Goal: Transaction & Acquisition: Purchase product/service

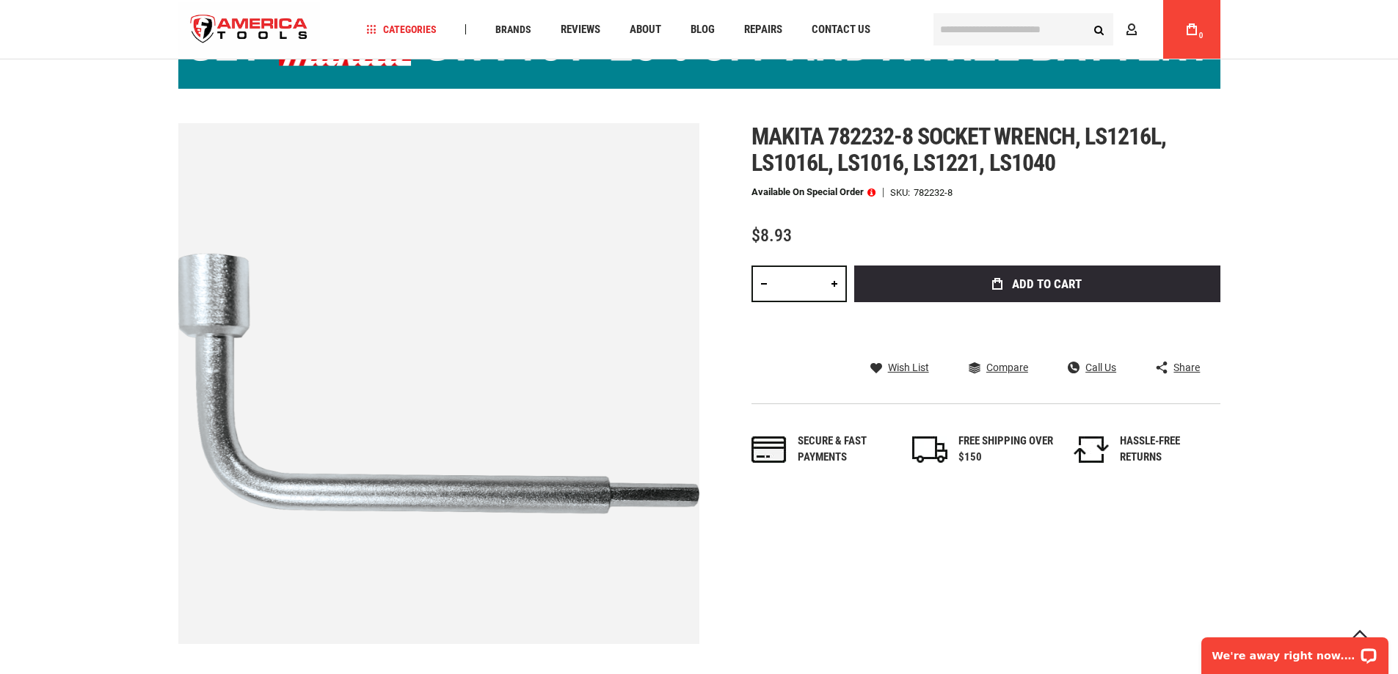
scroll to position [147, 0]
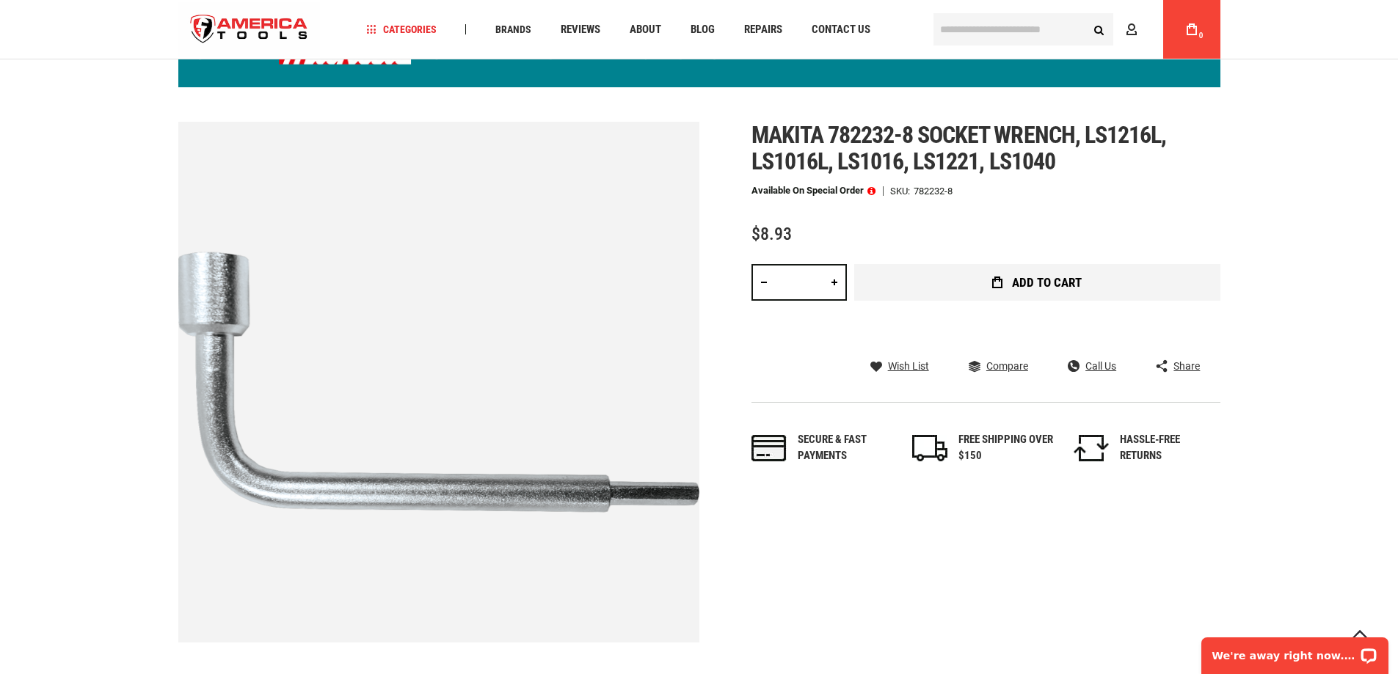
click at [1074, 280] on span "Add to Cart" at bounding box center [1047, 283] width 70 height 12
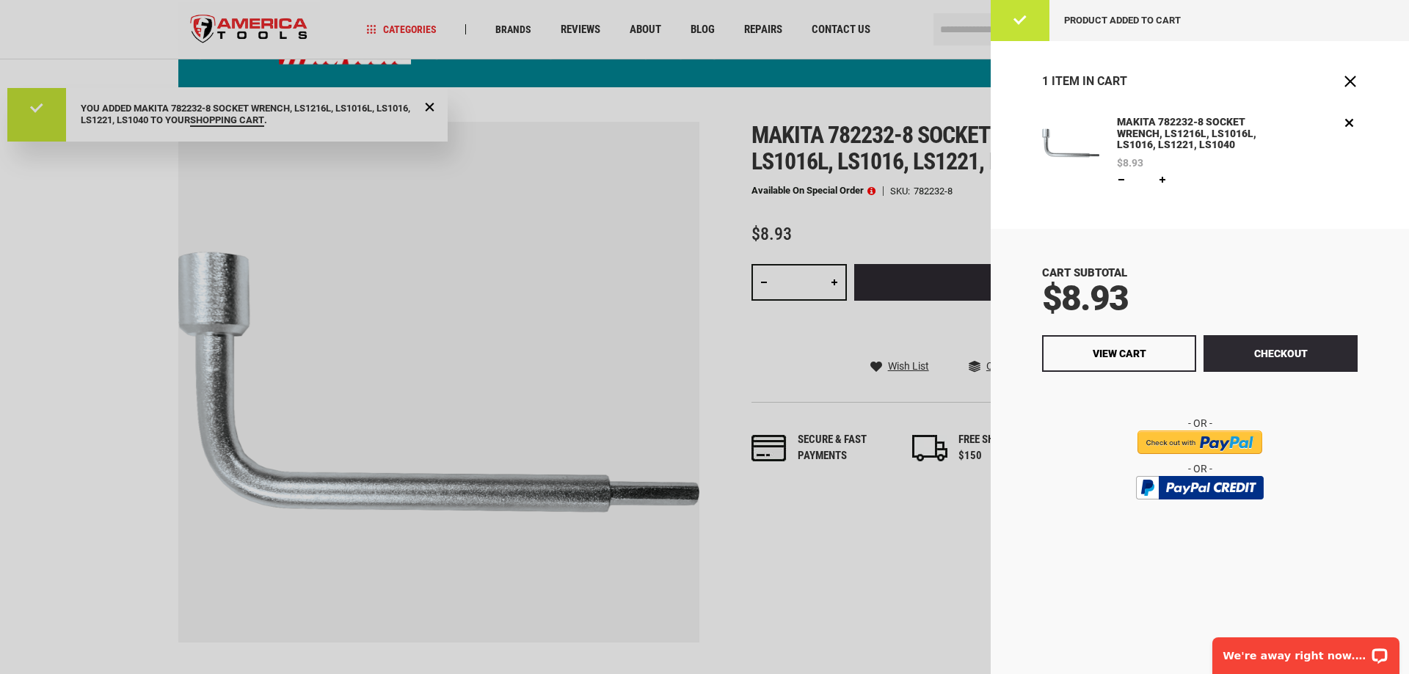
click at [848, 584] on div at bounding box center [704, 337] width 1409 height 674
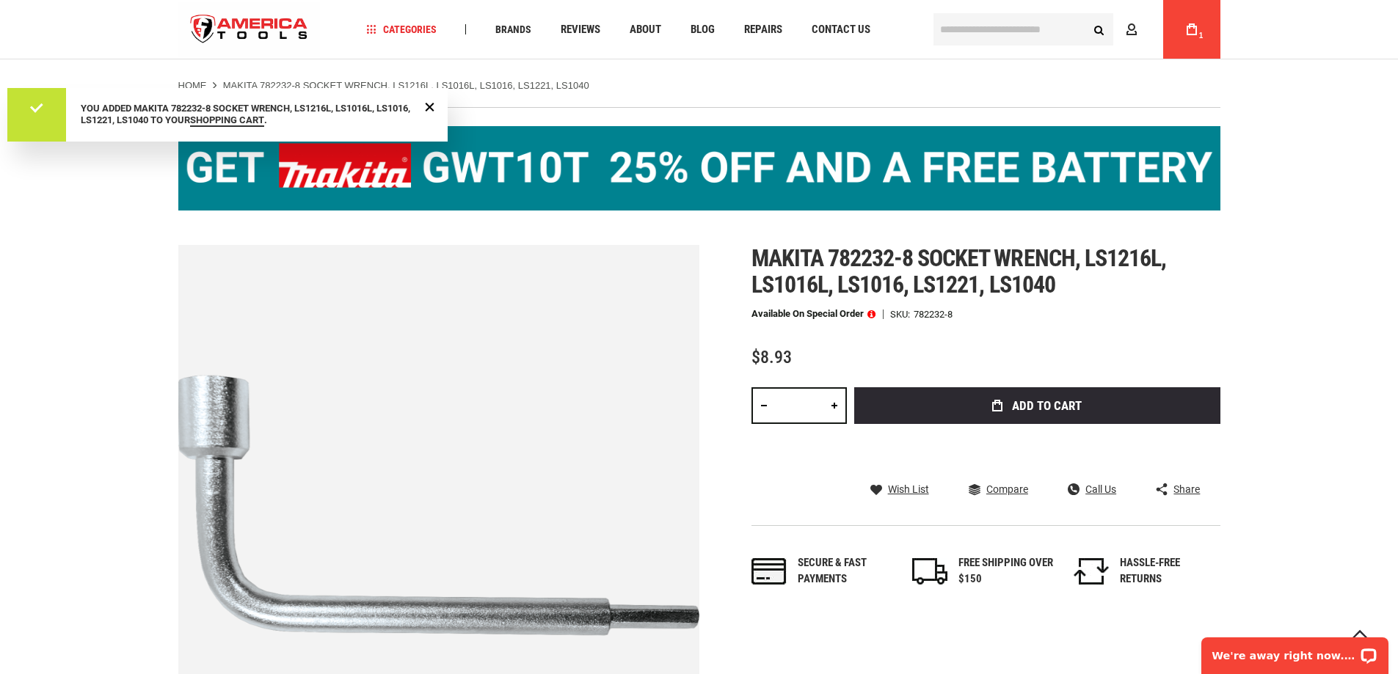
scroll to position [0, 0]
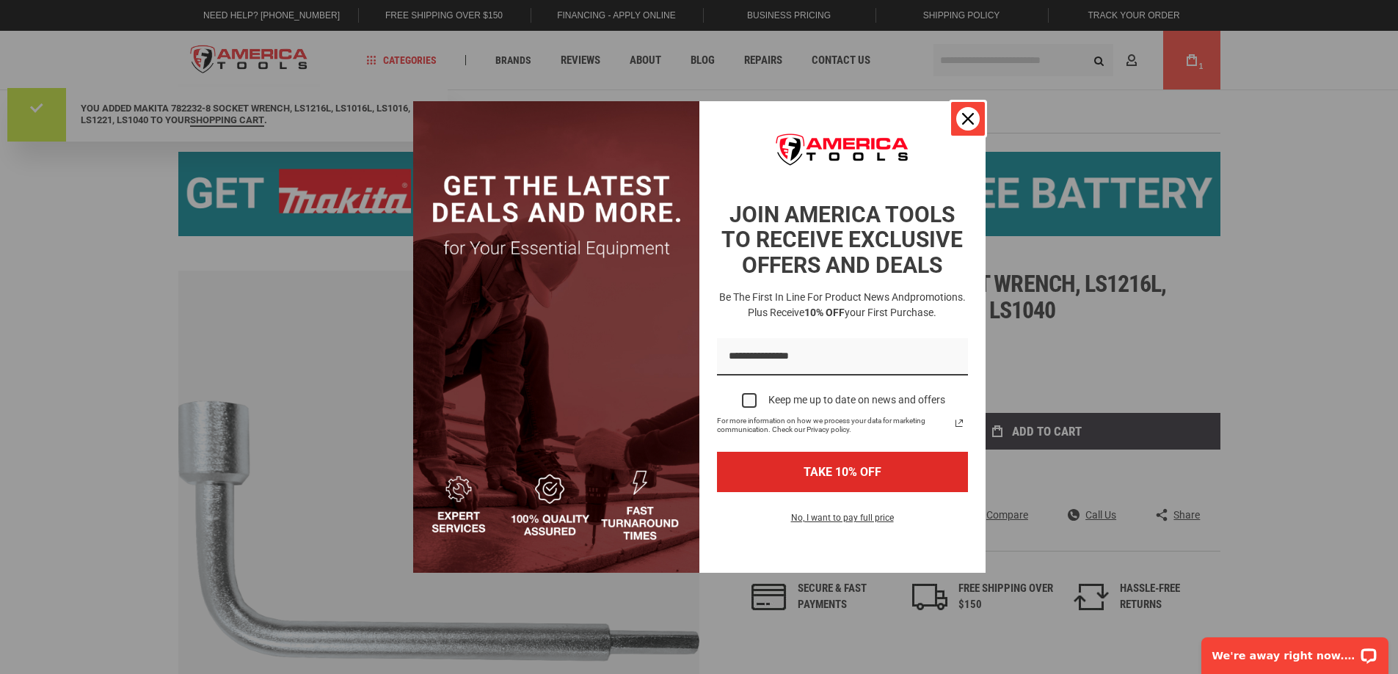
click at [971, 103] on button "Close" at bounding box center [967, 118] width 35 height 35
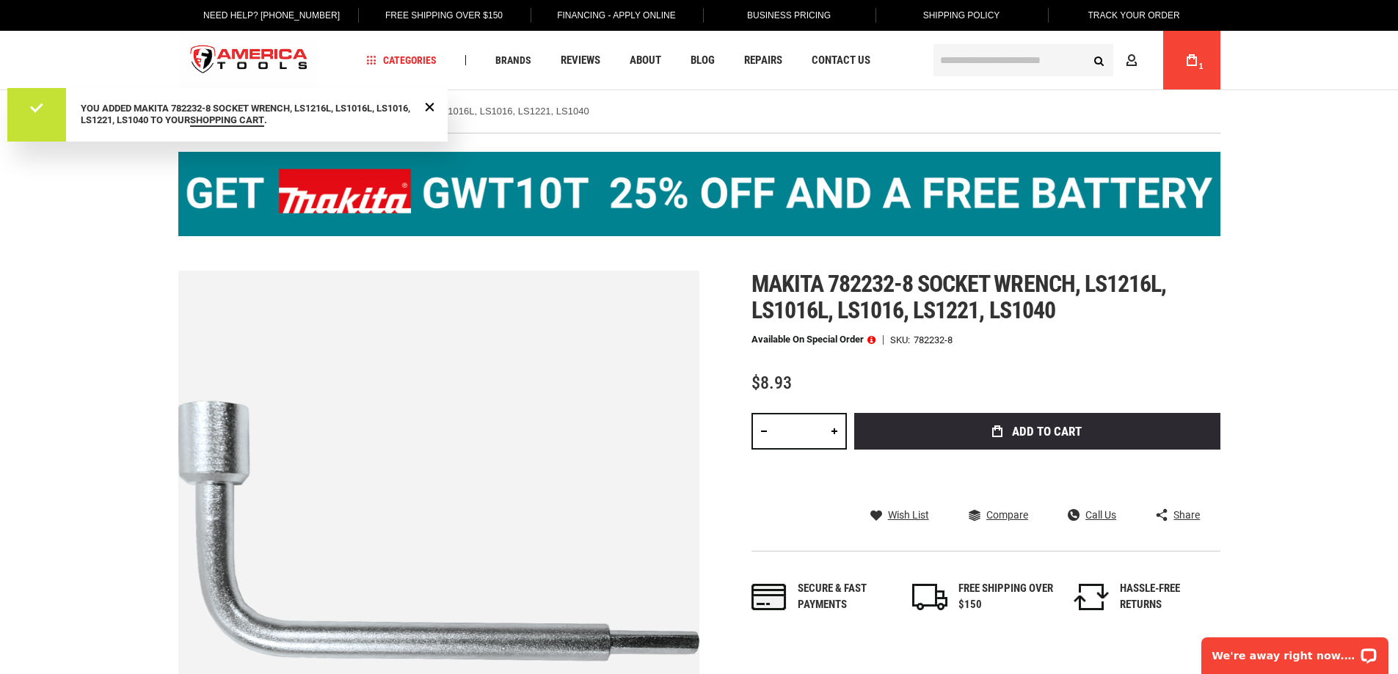
click at [880, 191] on img at bounding box center [699, 194] width 1042 height 84
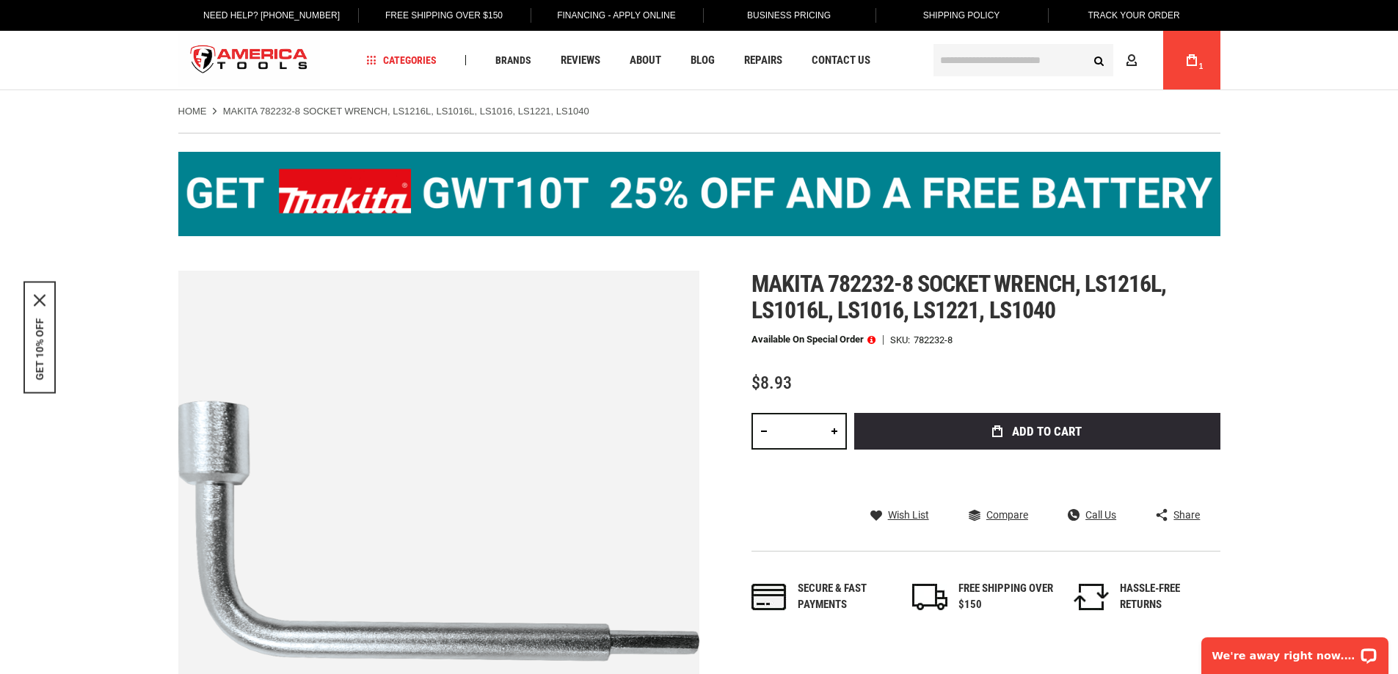
click at [1188, 40] on link "My Cart 1" at bounding box center [1191, 60] width 28 height 59
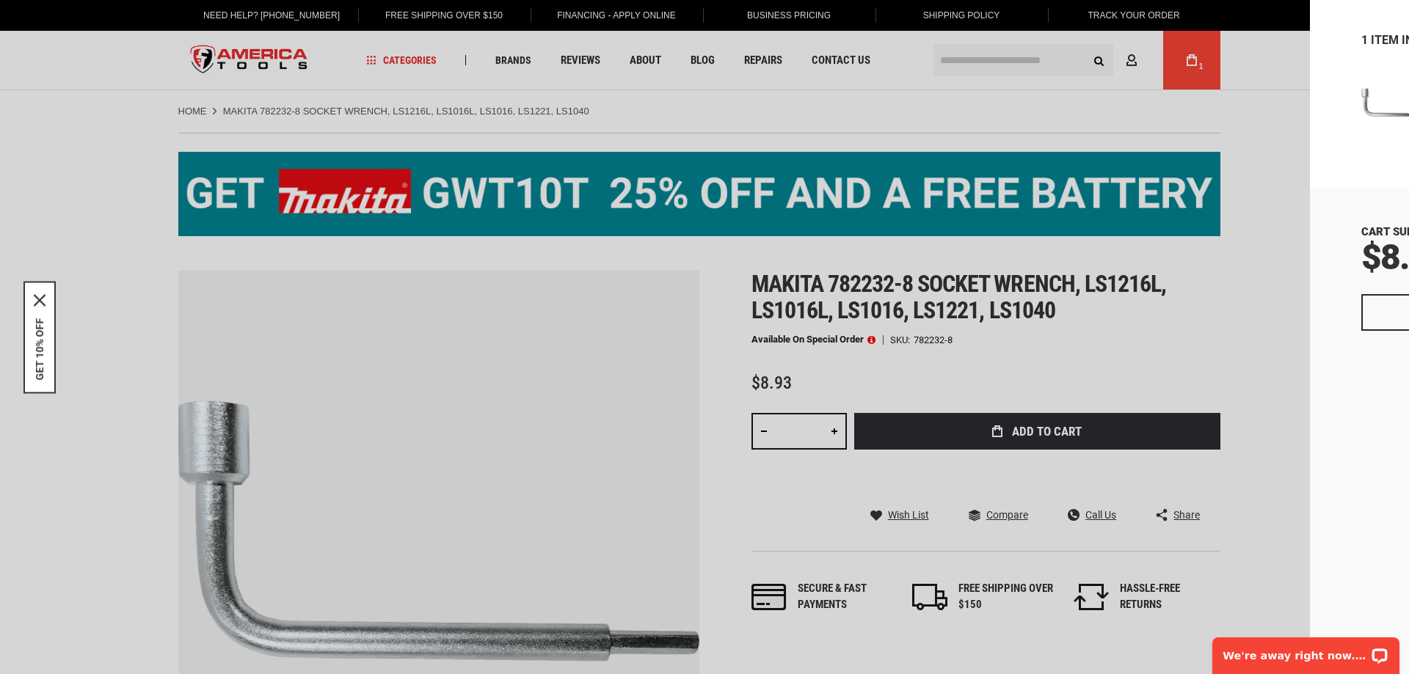
click at [1310, 304] on button "Checkout" at bounding box center [1280, 312] width 154 height 37
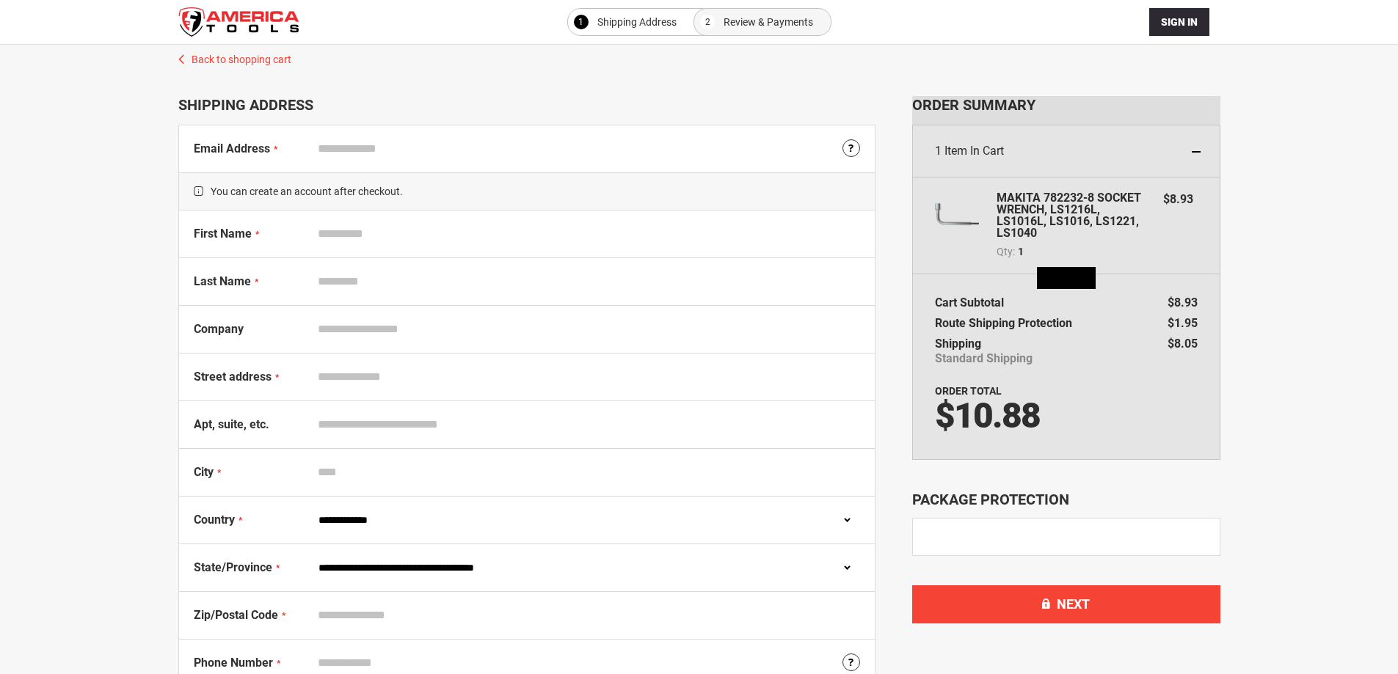
select select "**"
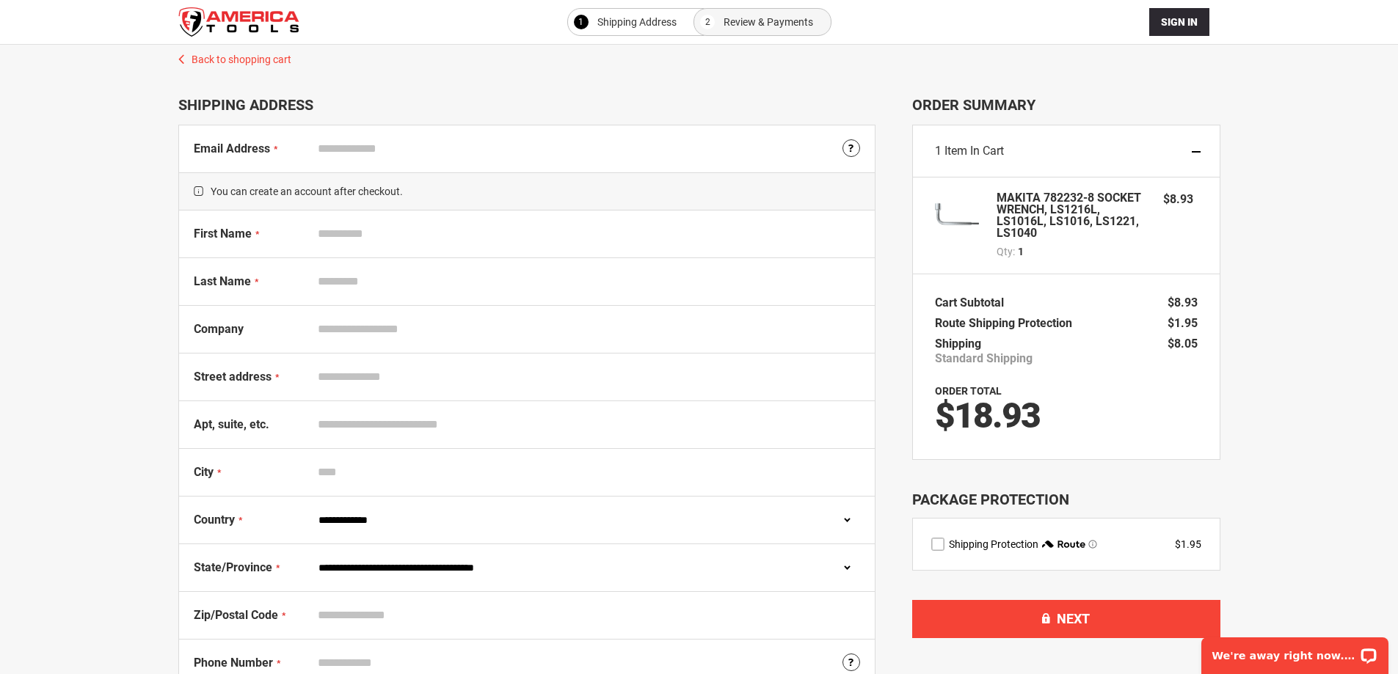
click at [739, 163] on div "Email Address Tooltip We'll send your order confirmation here." at bounding box center [526, 148] width 695 height 47
